Goal: Information Seeking & Learning: Learn about a topic

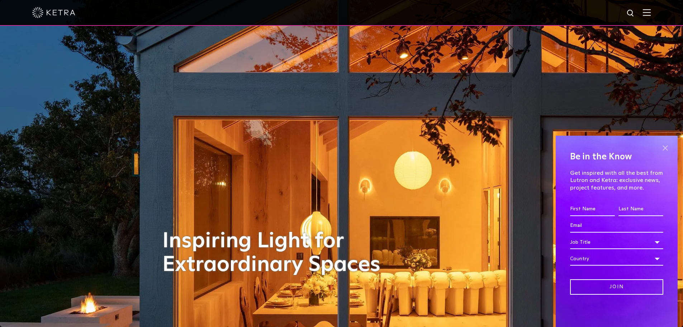
click at [662, 149] on span at bounding box center [665, 148] width 11 height 11
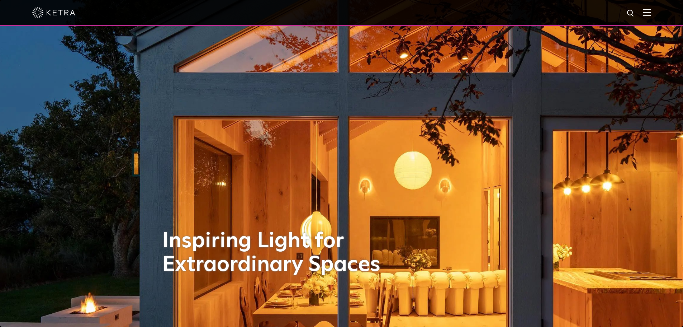
click at [656, 10] on div at bounding box center [341, 13] width 683 height 26
click at [650, 11] on img at bounding box center [647, 12] width 8 height 7
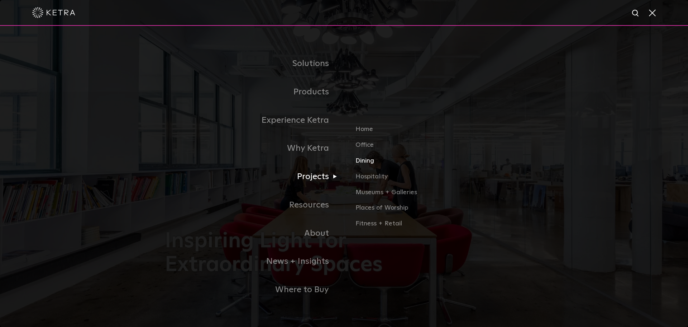
click at [368, 163] on link "Dining" at bounding box center [440, 164] width 168 height 16
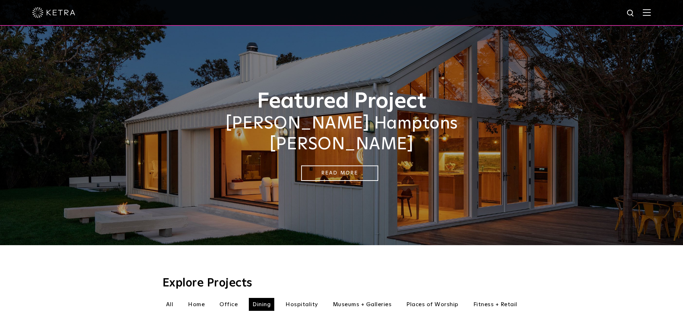
click at [646, 14] on div at bounding box center [341, 12] width 618 height 25
click at [650, 13] on img at bounding box center [647, 12] width 8 height 7
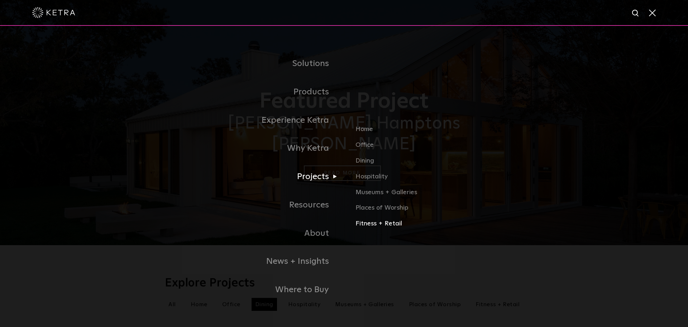
click at [379, 225] on link "Fitness + Retail" at bounding box center [440, 223] width 168 height 10
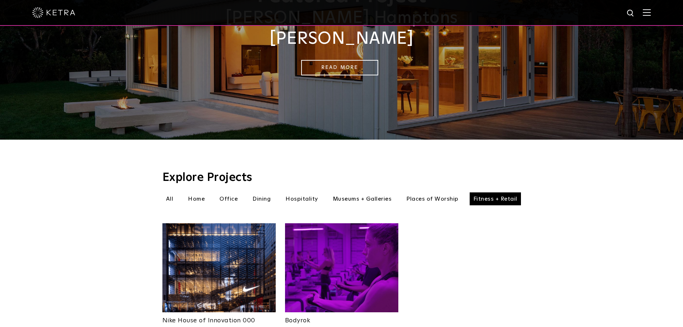
scroll to position [143, 0]
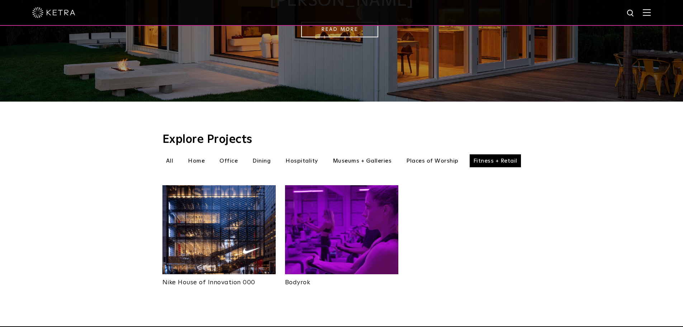
click at [196, 154] on li "Home" at bounding box center [196, 160] width 24 height 13
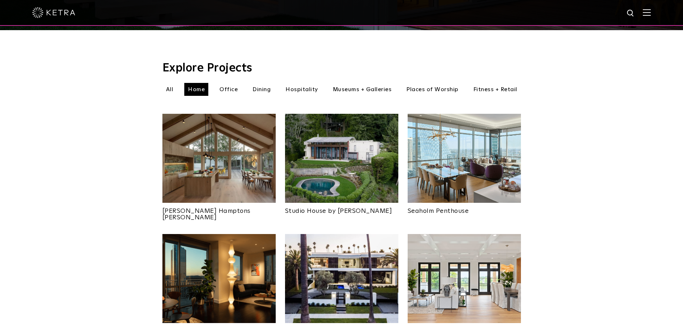
scroll to position [215, 0]
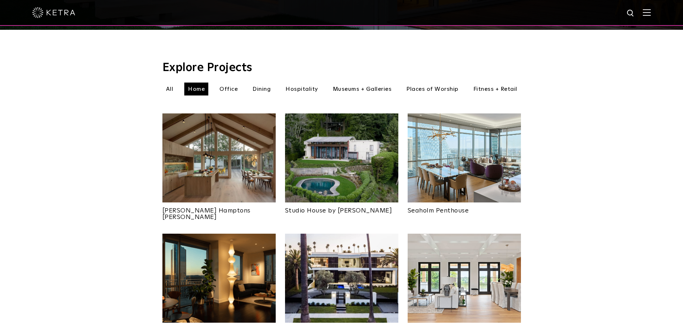
click at [225, 166] on img at bounding box center [218, 157] width 113 height 89
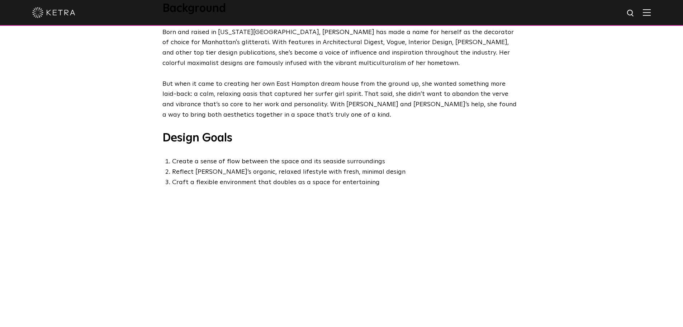
scroll to position [394, 0]
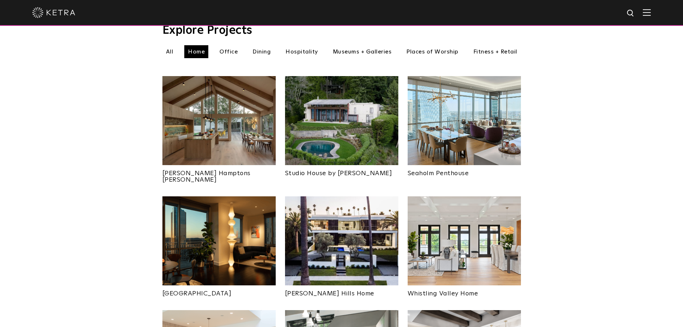
scroll to position [251, 0]
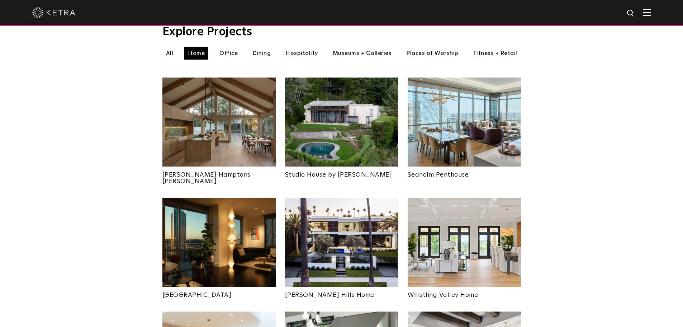
click at [317, 106] on img at bounding box center [341, 121] width 113 height 89
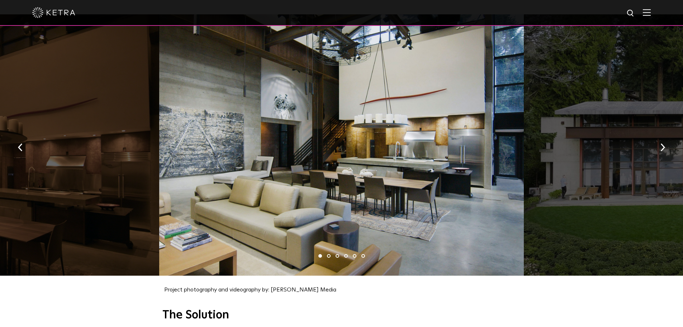
scroll to position [753, 0]
